Goal: Register for event/course

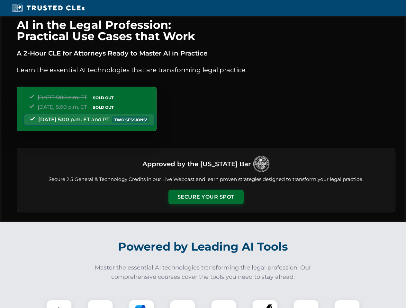
click at [205, 197] on button "Secure Your Spot" at bounding box center [205, 197] width 75 height 15
click at [59, 304] on img at bounding box center [59, 312] width 19 height 19
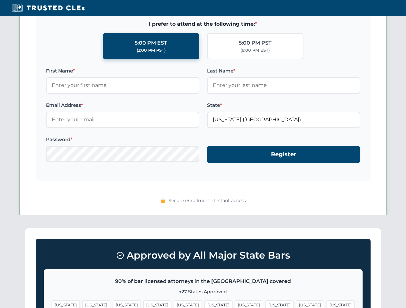
click at [235, 304] on span "[US_STATE]" at bounding box center [249, 305] width 28 height 9
click at [296, 304] on span "[US_STATE]" at bounding box center [310, 305] width 28 height 9
